Goal: Find specific fact: Find specific fact

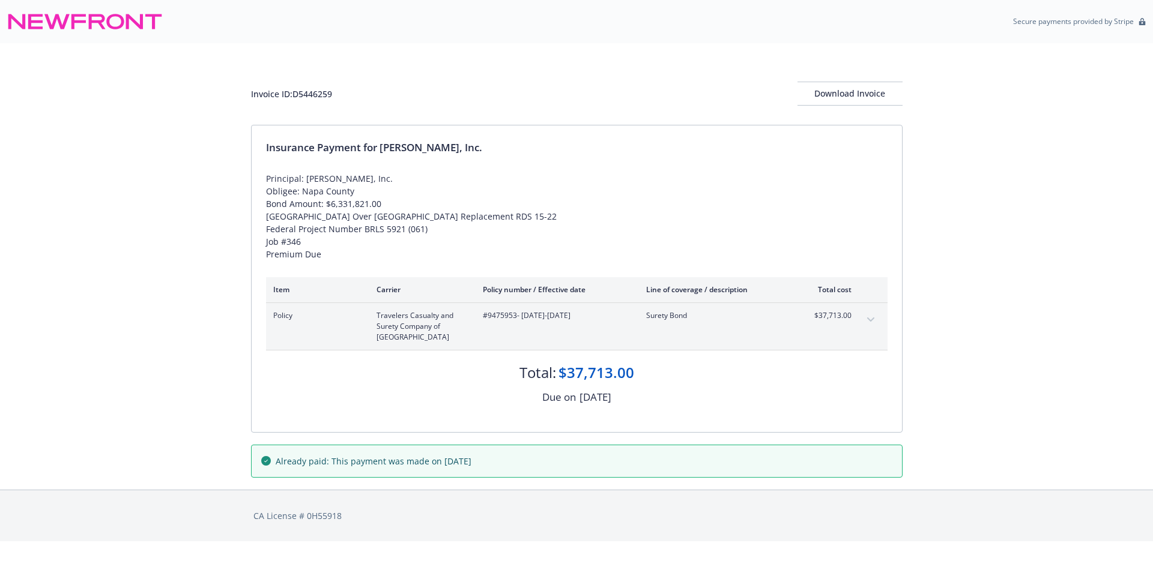
click at [328, 97] on div "Invoice ID: D5446259" at bounding box center [291, 94] width 81 height 13
copy div "D5446259"
click at [495, 320] on span "#9475953 - [DATE]-[DATE]" at bounding box center [555, 315] width 144 height 11
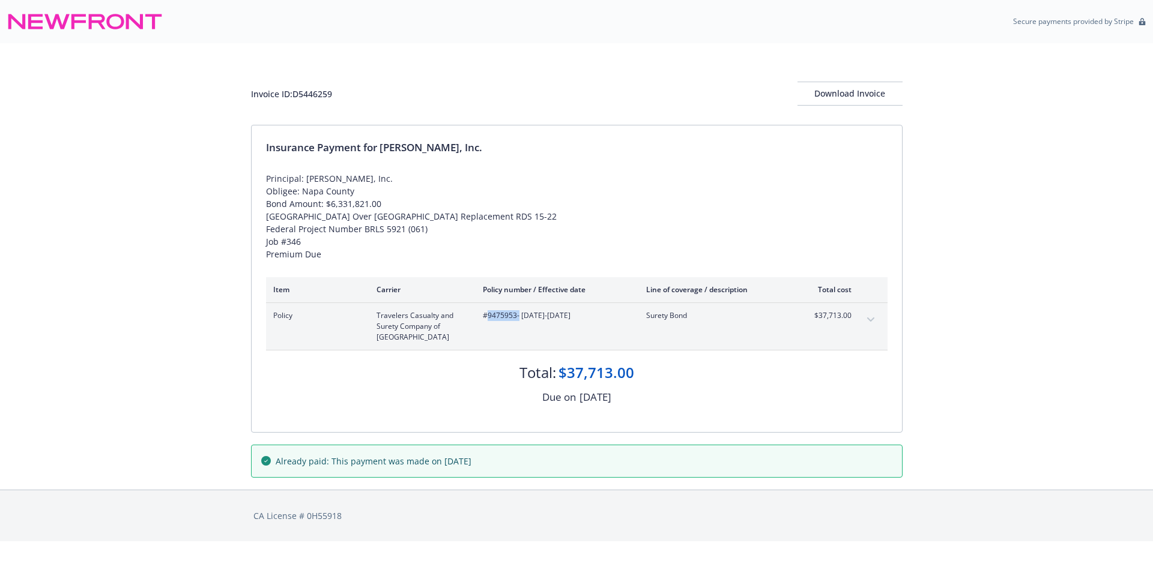
copy span "9475953"
